Goal: Task Accomplishment & Management: Manage account settings

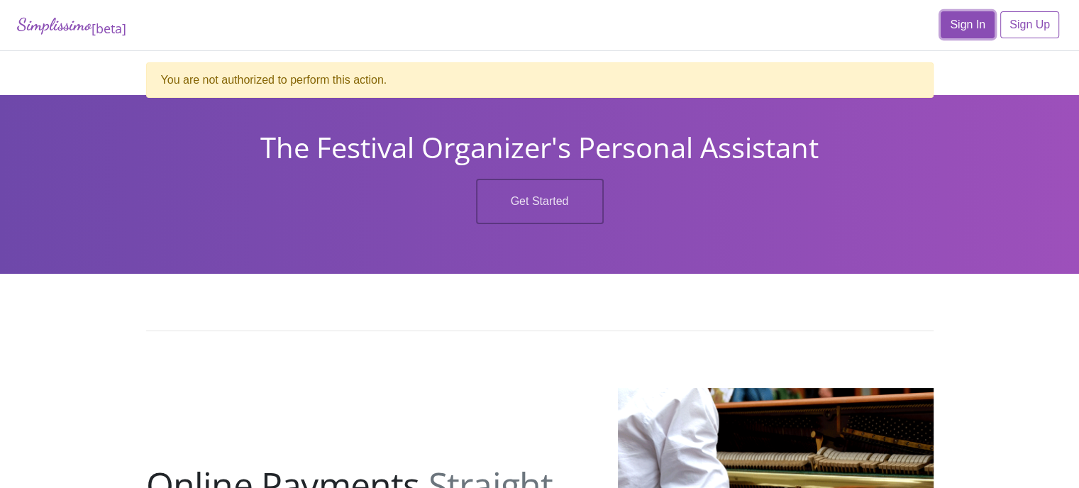
click at [960, 24] on link "Sign In" at bounding box center [968, 24] width 54 height 27
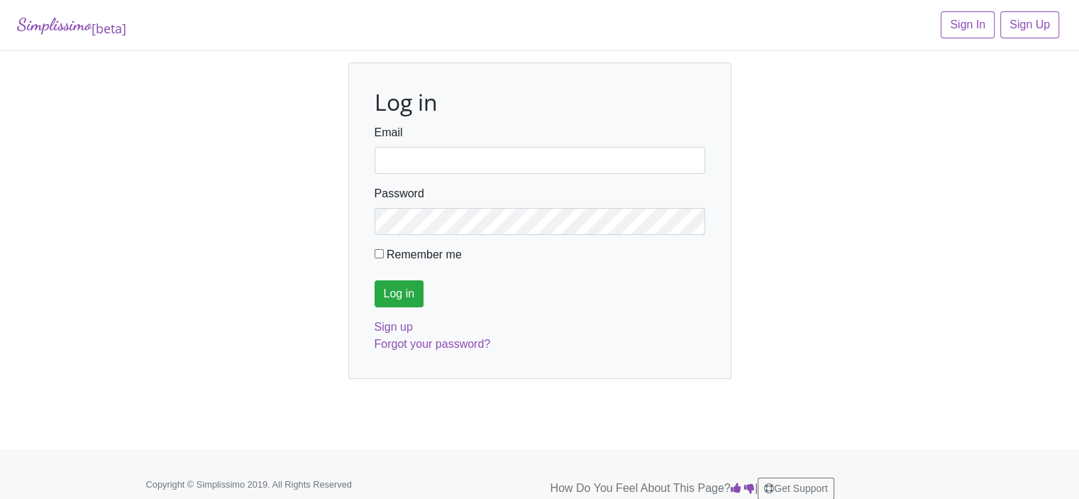
type input "fortworthmta@gmail.com"
click at [391, 292] on input "Log in" at bounding box center [400, 293] width 50 height 27
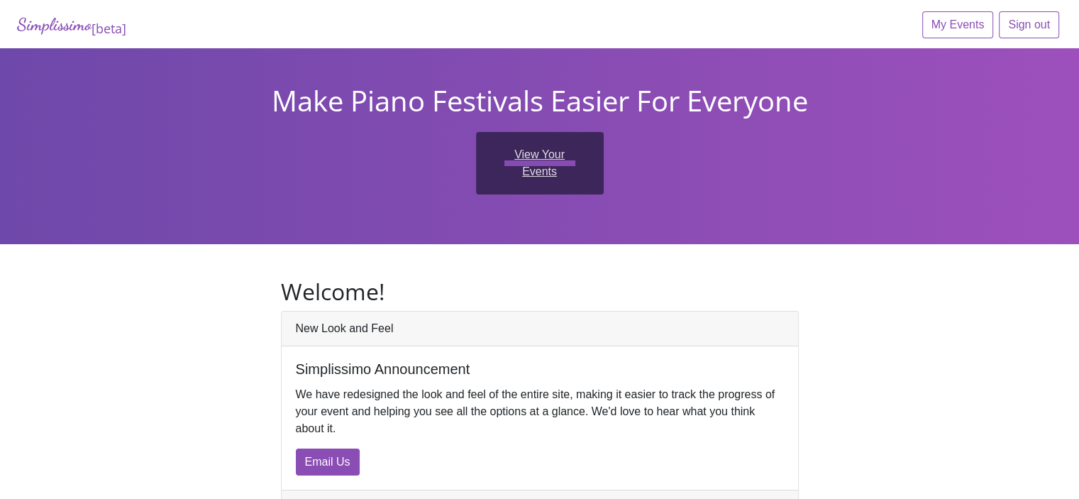
click at [567, 148] on link "View Your Events" at bounding box center [540, 163] width 128 height 62
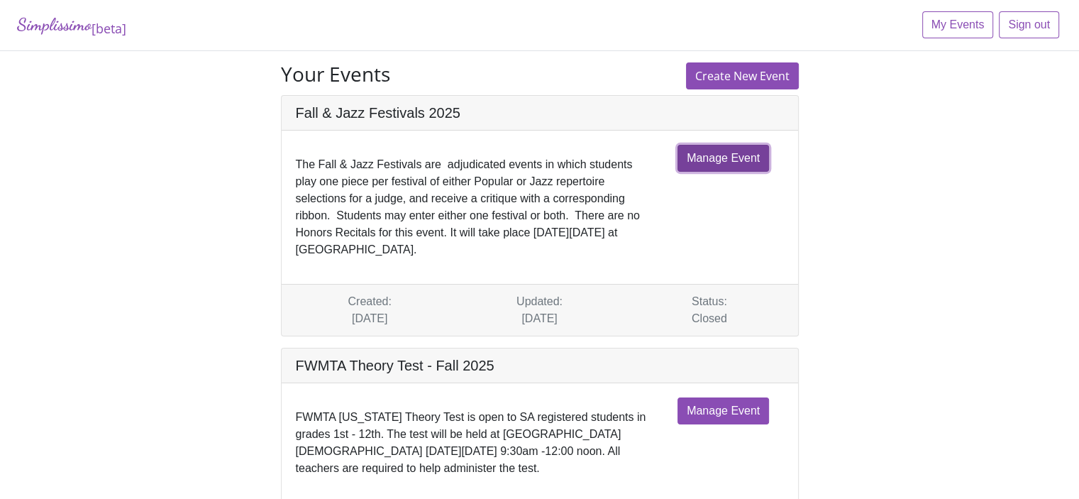
click at [706, 162] on link "Manage Event" at bounding box center [724, 158] width 92 height 27
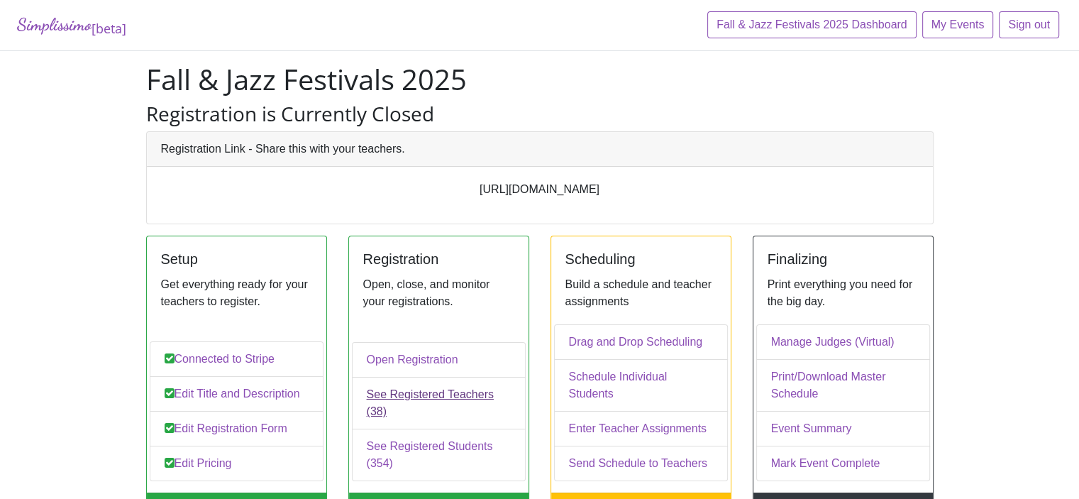
click at [370, 411] on link "See Registered Teachers (38)" at bounding box center [439, 403] width 174 height 52
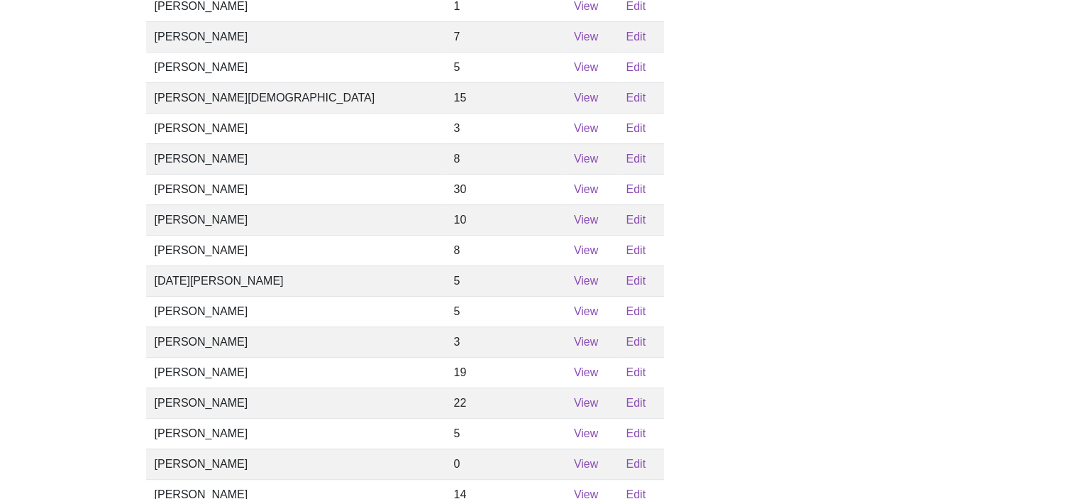
scroll to position [993, 0]
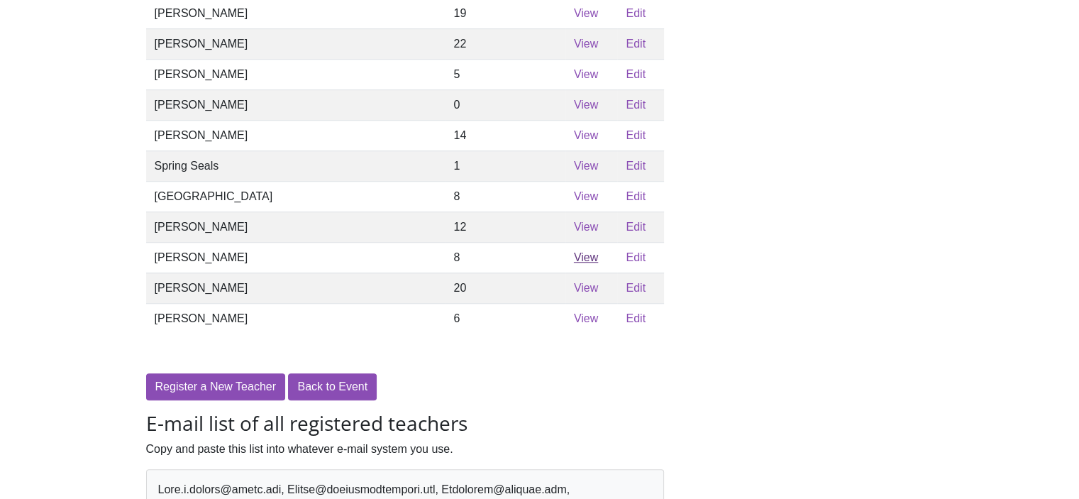
click at [574, 263] on link "View" at bounding box center [586, 257] width 24 height 12
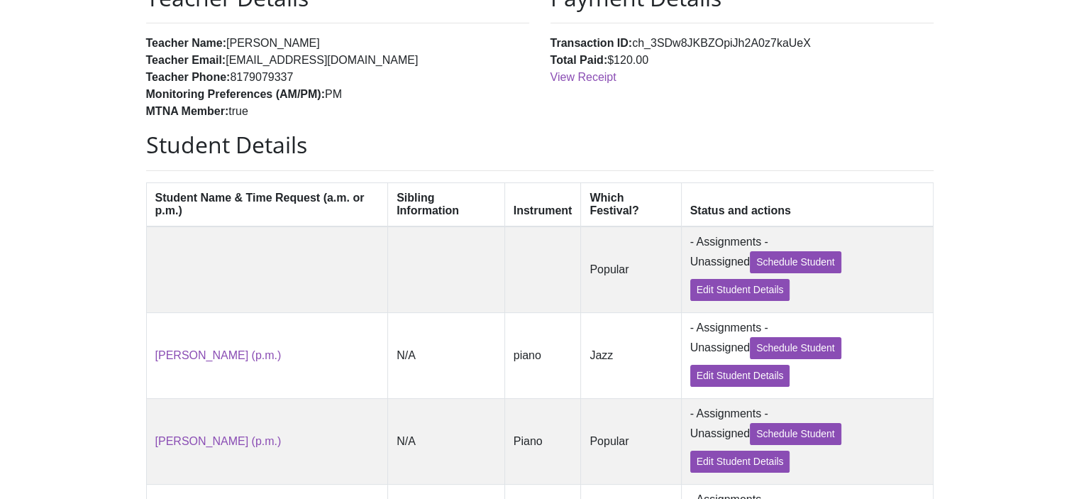
scroll to position [213, 0]
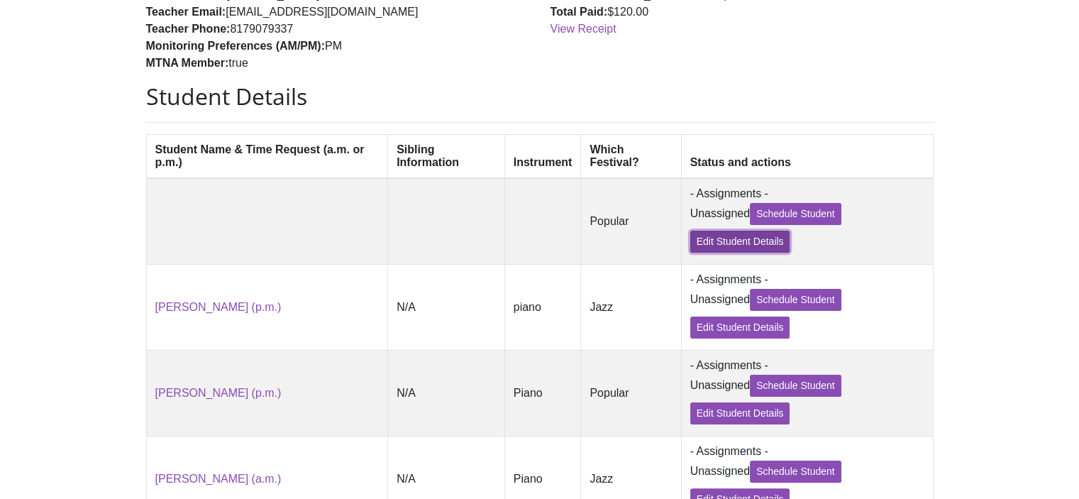
click at [704, 244] on link "Edit Student Details" at bounding box center [740, 242] width 100 height 22
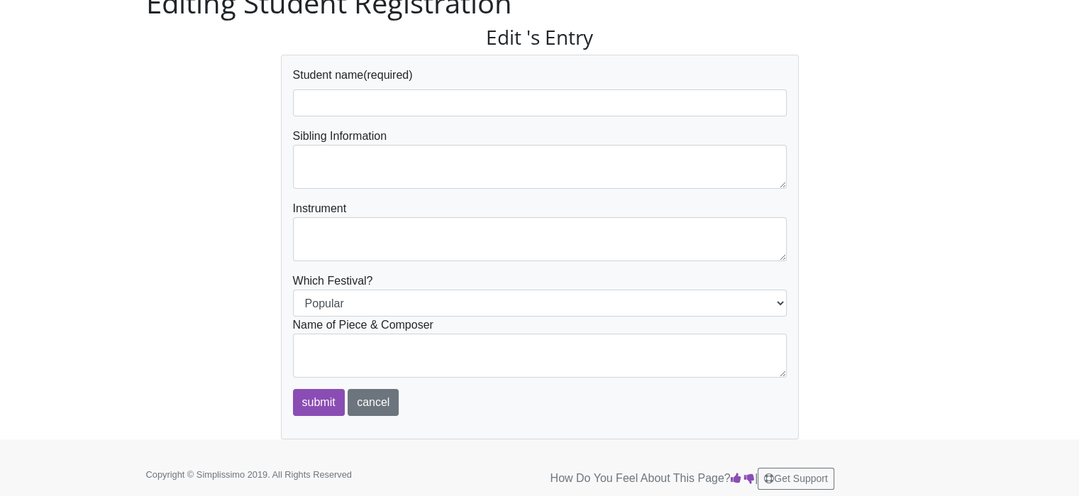
scroll to position [77, 0]
click at [364, 399] on link "cancel" at bounding box center [373, 402] width 51 height 27
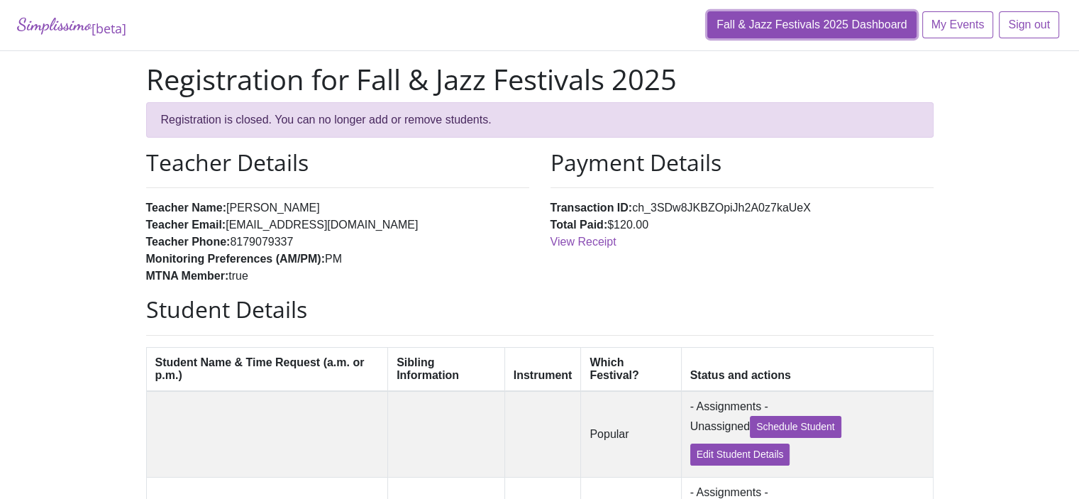
click at [761, 25] on link "Fall & Jazz Festivals 2025 Dashboard" at bounding box center [811, 24] width 209 height 27
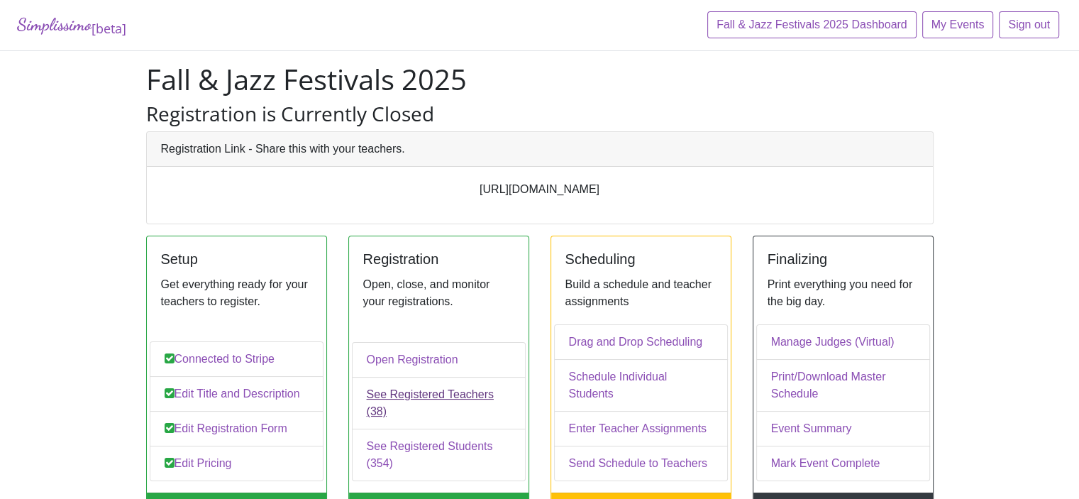
click at [414, 410] on link "See Registered Teachers (38)" at bounding box center [439, 403] width 174 height 52
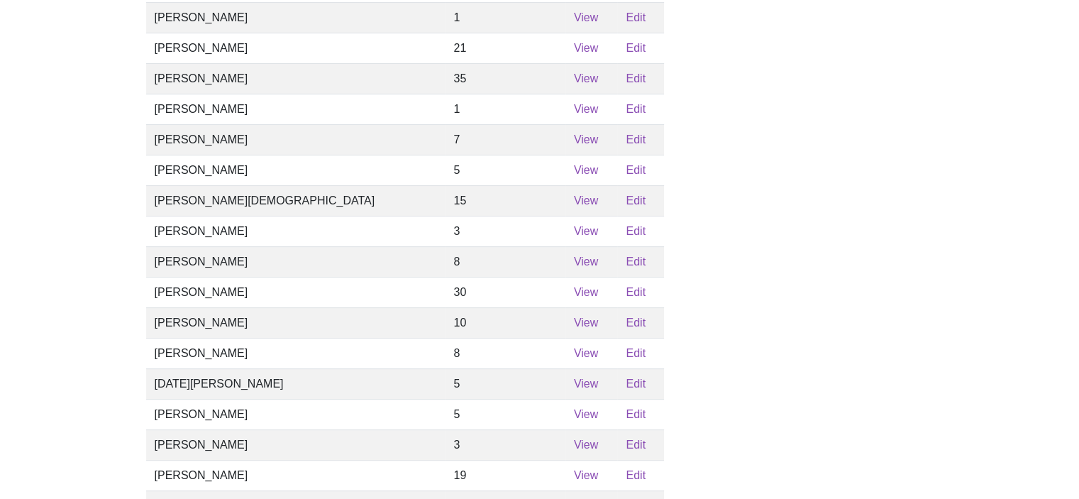
scroll to position [532, 0]
click at [574, 297] on link "View" at bounding box center [586, 291] width 24 height 12
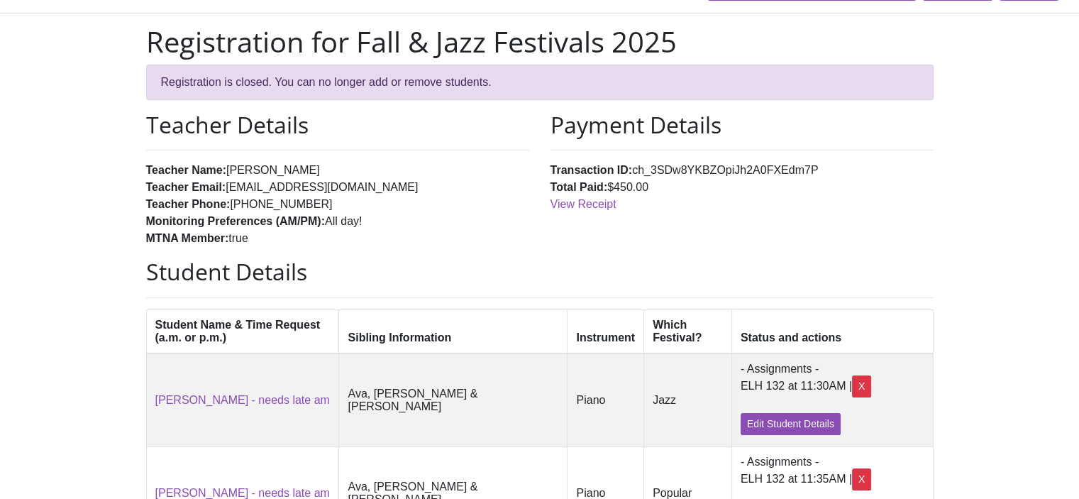
scroll to position [17, 0]
